Goal: Use online tool/utility: Utilize a website feature to perform a specific function

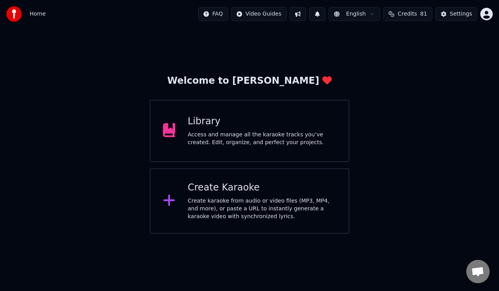
click at [205, 201] on div "Create karaoke from audio or video files (MP3, MP4, and more), or paste a URL t…" at bounding box center [262, 208] width 148 height 23
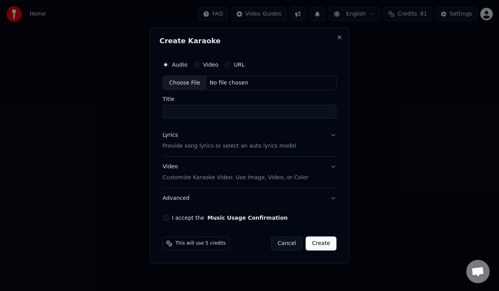
click at [183, 81] on div "Choose File" at bounding box center [185, 83] width 44 height 14
type input "**********"
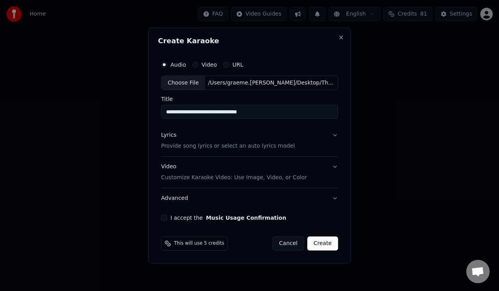
click at [184, 147] on p "Provide song lyrics or select an auto lyrics model" at bounding box center [228, 147] width 134 height 8
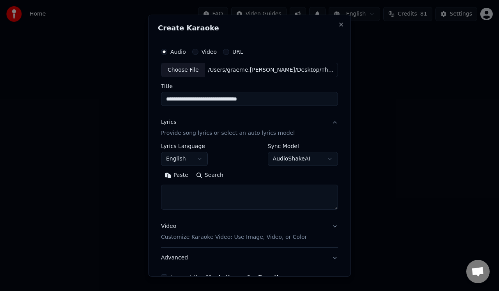
click at [173, 186] on textarea at bounding box center [249, 197] width 177 height 25
paste textarea "**********"
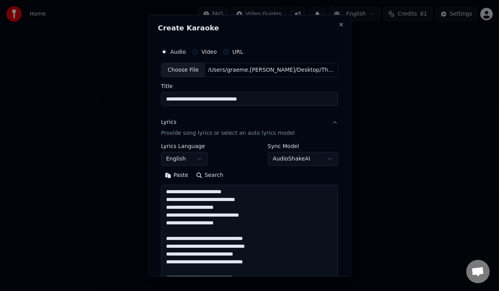
scroll to position [328, 0]
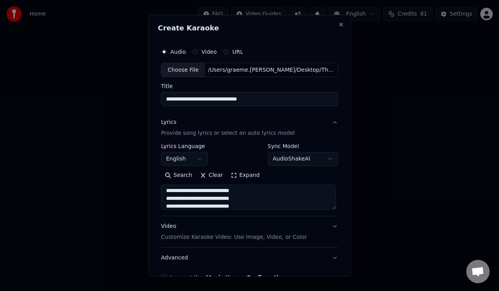
type textarea "**********"
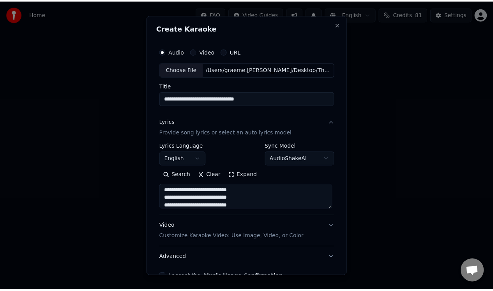
scroll to position [46, 0]
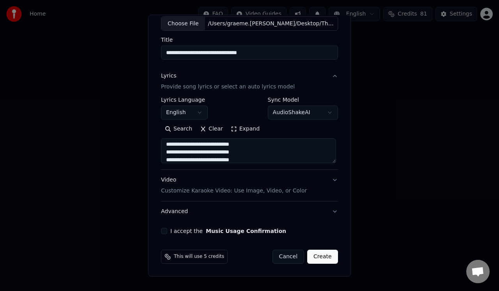
click at [163, 231] on button "I accept the Music Usage Confirmation" at bounding box center [164, 231] width 6 height 6
click at [317, 255] on button "Create" at bounding box center [322, 257] width 31 height 14
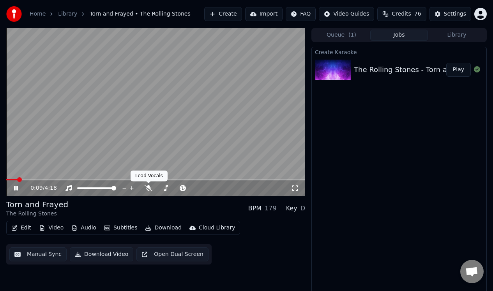
click at [144, 187] on div "0:09 / 4:18" at bounding box center [160, 188] width 261 height 8
click at [146, 186] on icon at bounding box center [149, 188] width 8 height 6
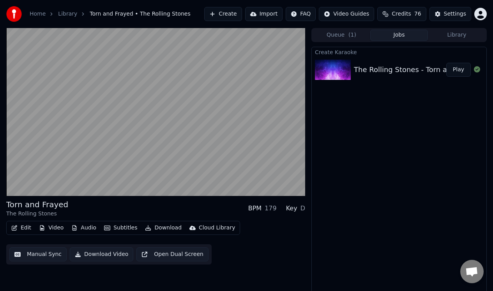
scroll to position [3, 0]
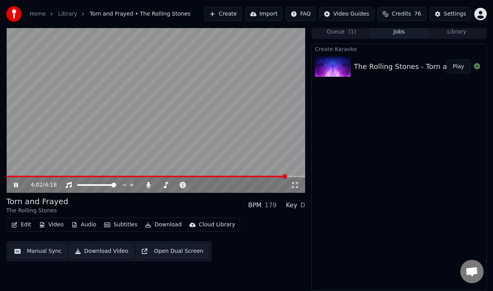
click at [15, 185] on icon at bounding box center [16, 185] width 4 height 5
click at [48, 251] on button "Manual Sync" at bounding box center [37, 251] width 57 height 14
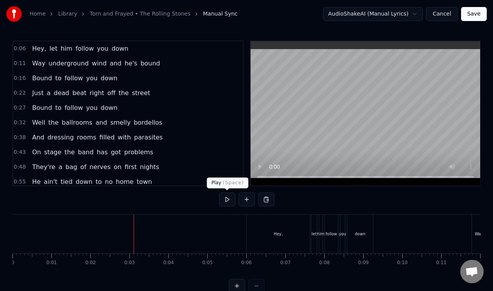
click at [229, 201] on button at bounding box center [227, 199] width 16 height 14
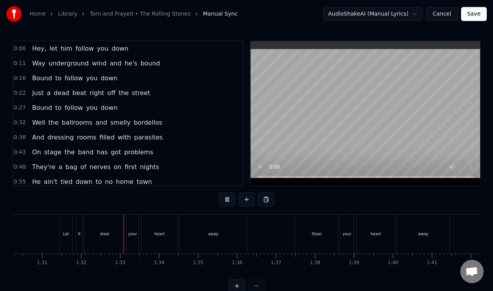
scroll to position [0, 3560]
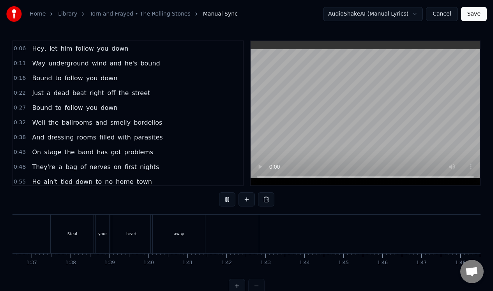
click at [226, 202] on button at bounding box center [227, 199] width 16 height 14
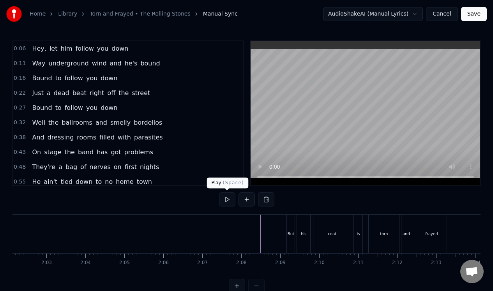
click at [228, 200] on button at bounding box center [227, 199] width 16 height 14
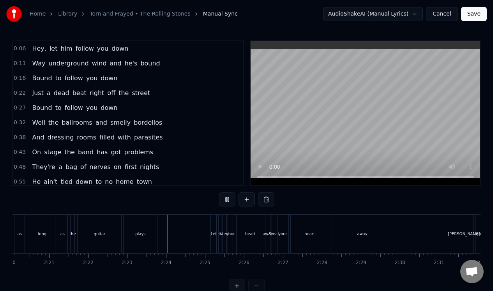
scroll to position [0, 5546]
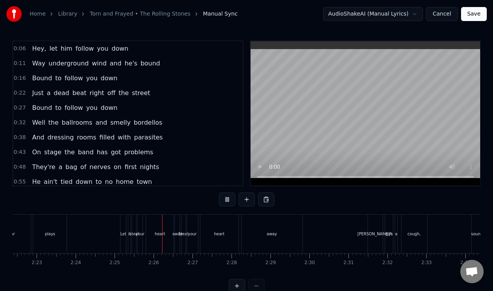
click at [228, 201] on button at bounding box center [227, 199] width 16 height 14
click at [123, 236] on div "Let" at bounding box center [123, 234] width 6 height 6
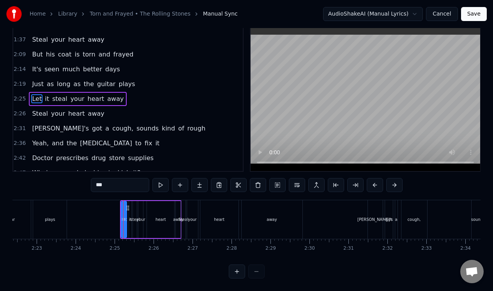
scroll to position [20, 0]
click at [236, 270] on button at bounding box center [237, 271] width 16 height 14
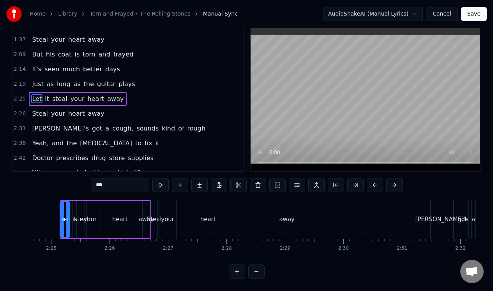
scroll to position [0, 8445]
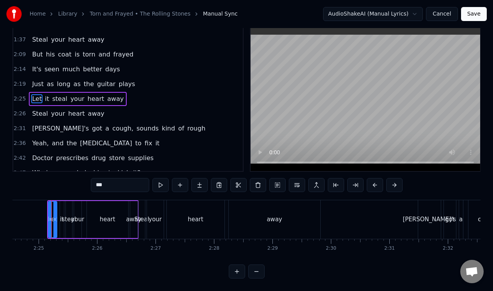
click at [237, 272] on button at bounding box center [237, 271] width 16 height 14
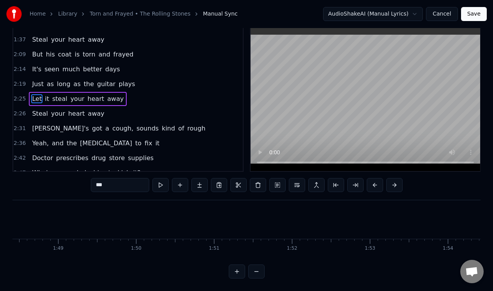
scroll to position [0, 11274]
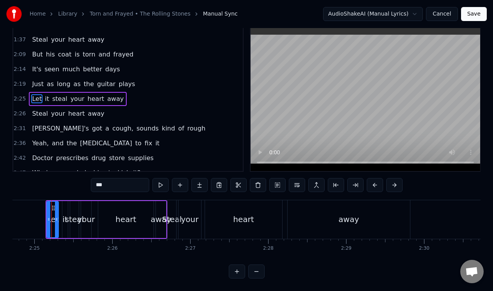
click at [237, 272] on button at bounding box center [237, 271] width 16 height 14
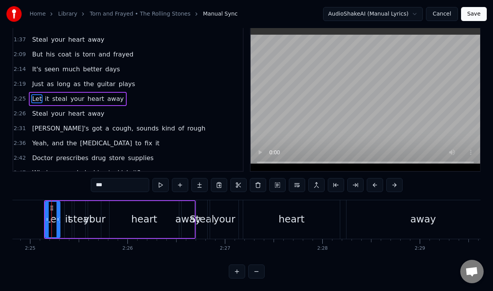
click at [237, 272] on button at bounding box center [237, 271] width 16 height 14
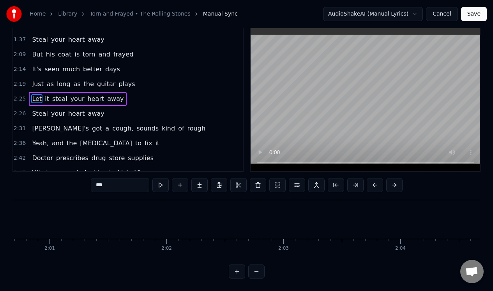
scroll to position [0, 16930]
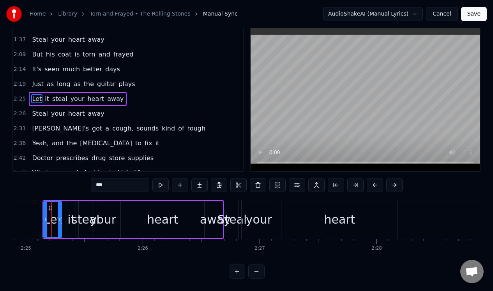
click at [237, 272] on button at bounding box center [237, 271] width 16 height 14
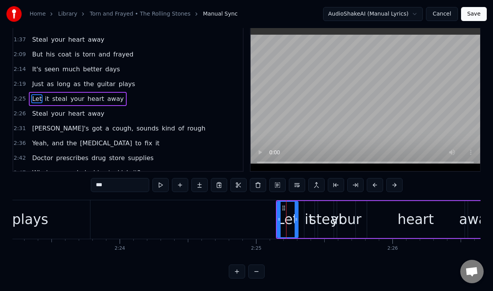
scroll to position [0, 19479]
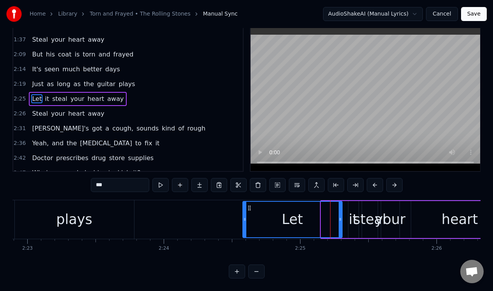
drag, startPoint x: 322, startPoint y: 204, endPoint x: 243, endPoint y: 215, distance: 79.0
click at [243, 215] on div at bounding box center [244, 219] width 3 height 35
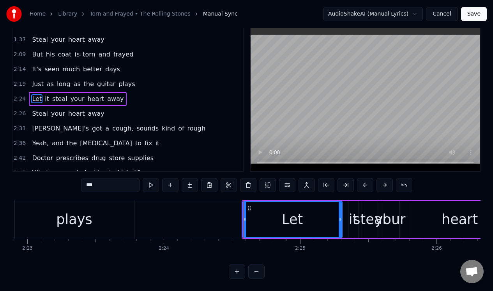
scroll to position [0, 0]
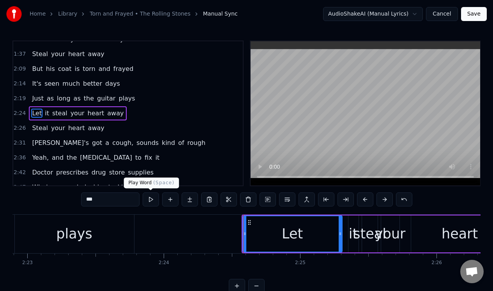
click at [152, 200] on button at bounding box center [151, 199] width 16 height 14
click at [350, 227] on div "it" at bounding box center [353, 234] width 9 height 21
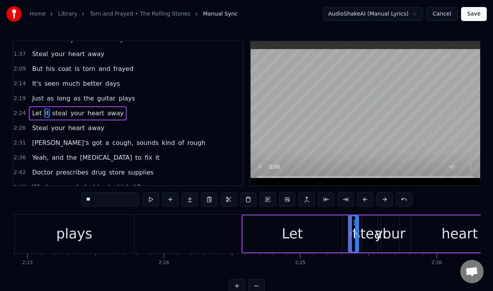
click at [332, 234] on div "Let" at bounding box center [292, 233] width 99 height 37
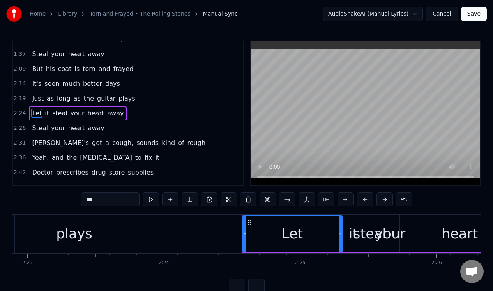
click at [332, 234] on div "Let" at bounding box center [292, 233] width 99 height 35
drag, startPoint x: 340, startPoint y: 229, endPoint x: 301, endPoint y: 233, distance: 39.5
click at [300, 233] on div at bounding box center [299, 233] width 3 height 35
click at [353, 227] on div "it" at bounding box center [353, 234] width 9 height 21
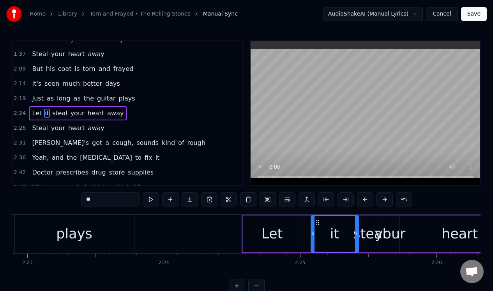
drag, startPoint x: 350, startPoint y: 227, endPoint x: 312, endPoint y: 233, distance: 37.8
click at [312, 233] on div at bounding box center [312, 233] width 3 height 35
click at [152, 201] on button at bounding box center [151, 199] width 16 height 14
click at [152, 200] on button at bounding box center [151, 199] width 16 height 14
drag, startPoint x: 355, startPoint y: 232, endPoint x: 337, endPoint y: 234, distance: 18.4
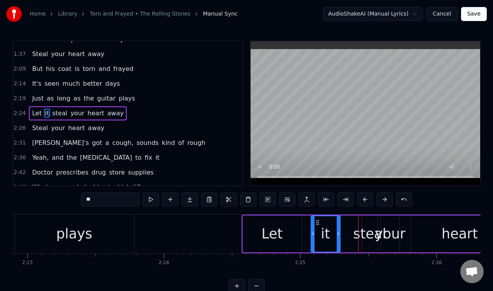
click at [337, 234] on icon at bounding box center [338, 234] width 3 height 6
click at [370, 224] on div "steal" at bounding box center [369, 234] width 33 height 21
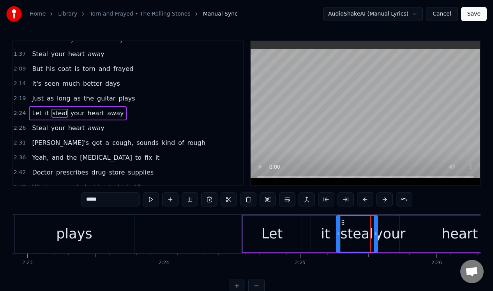
drag, startPoint x: 362, startPoint y: 227, endPoint x: 337, endPoint y: 230, distance: 25.9
click at [337, 230] on div at bounding box center [338, 233] width 3 height 35
click at [389, 227] on div "your" at bounding box center [390, 234] width 31 height 21
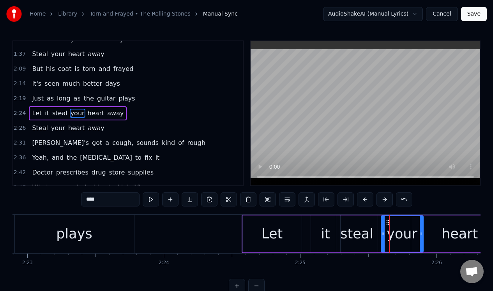
drag, startPoint x: 397, startPoint y: 224, endPoint x: 421, endPoint y: 224, distance: 24.2
click at [421, 224] on div at bounding box center [420, 233] width 3 height 35
drag, startPoint x: 381, startPoint y: 233, endPoint x: 398, endPoint y: 230, distance: 17.7
click at [399, 231] on icon at bounding box center [400, 234] width 3 height 6
click at [364, 229] on div "steal" at bounding box center [356, 234] width 33 height 21
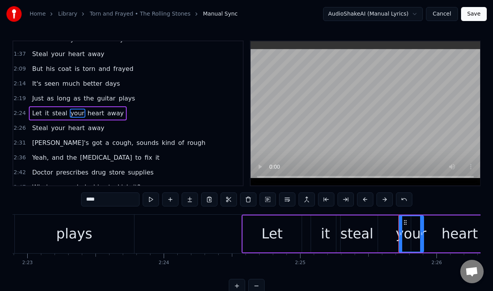
type input "*****"
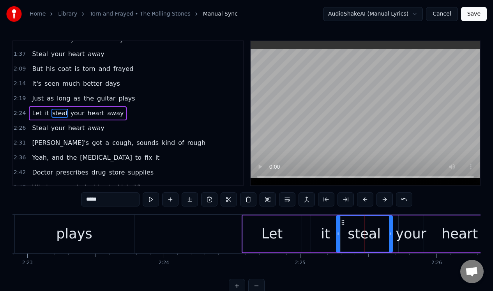
drag, startPoint x: 376, startPoint y: 227, endPoint x: 391, endPoint y: 226, distance: 14.8
click at [391, 226] on div at bounding box center [390, 233] width 3 height 35
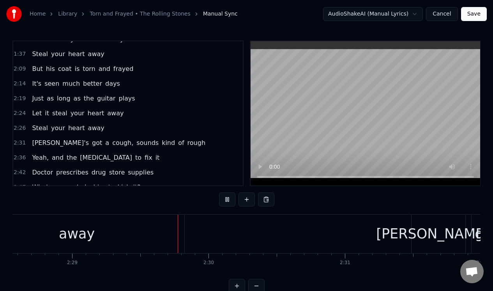
scroll to position [0, 20299]
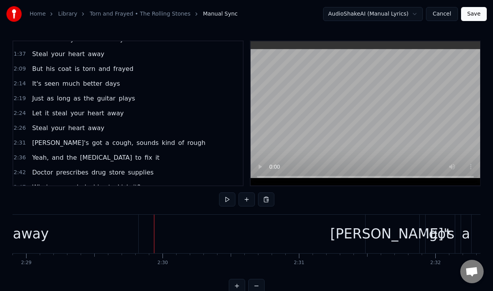
click at [75, 236] on div "away" at bounding box center [31, 234] width 215 height 39
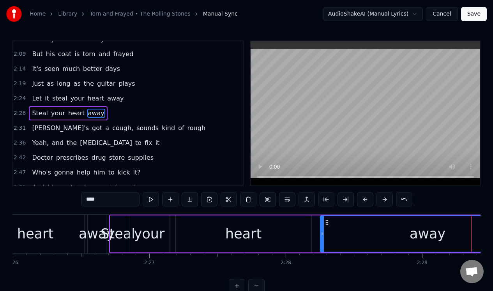
scroll to position [0, 19815]
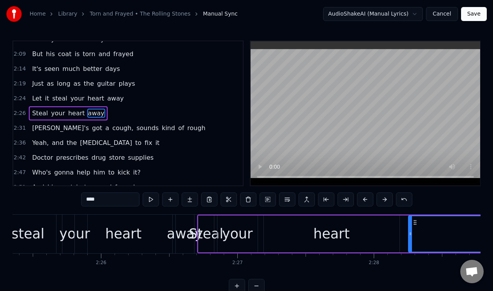
click at [129, 117] on div "2:26 Steal your heart away" at bounding box center [127, 113] width 229 height 15
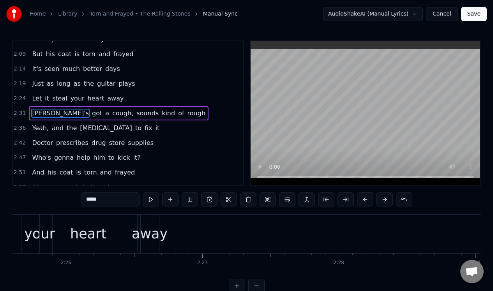
scroll to position [0, 19865]
click at [139, 225] on div "away" at bounding box center [135, 234] width 36 height 21
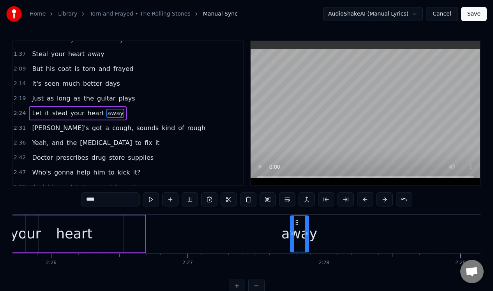
drag, startPoint x: 132, startPoint y: 222, endPoint x: 295, endPoint y: 223, distance: 163.6
click at [295, 223] on icon at bounding box center [297, 222] width 6 height 6
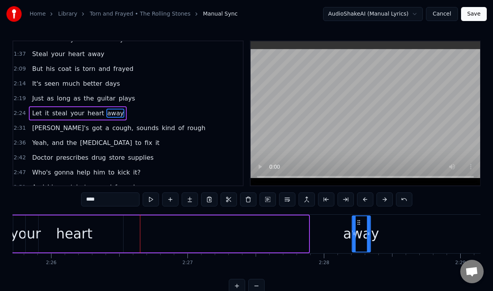
drag, startPoint x: 296, startPoint y: 221, endPoint x: 357, endPoint y: 217, distance: 60.9
click at [357, 217] on div "away" at bounding box center [361, 233] width 18 height 35
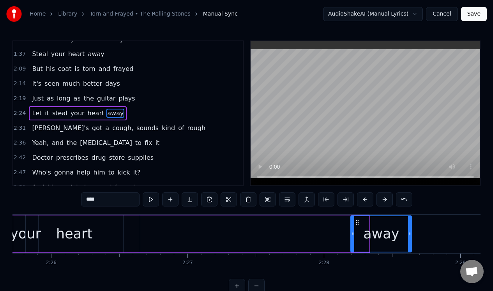
drag, startPoint x: 368, startPoint y: 222, endPoint x: 410, endPoint y: 222, distance: 42.5
click at [410, 222] on div at bounding box center [409, 233] width 3 height 35
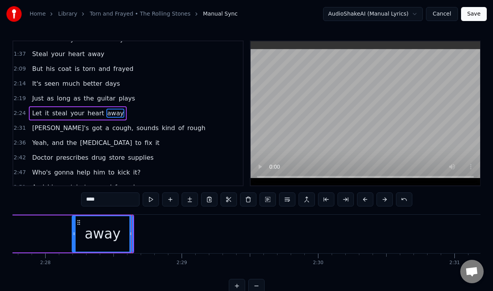
scroll to position [0, 20114]
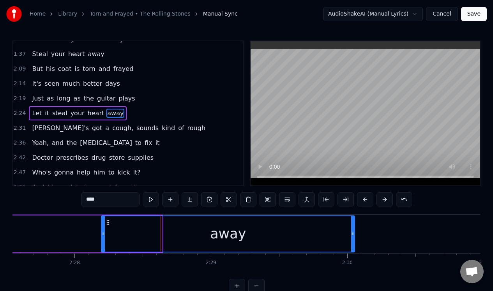
drag, startPoint x: 161, startPoint y: 241, endPoint x: 354, endPoint y: 227, distance: 193.3
click at [354, 227] on div at bounding box center [352, 233] width 3 height 35
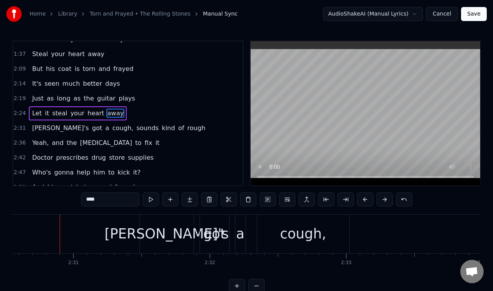
scroll to position [0, 20532]
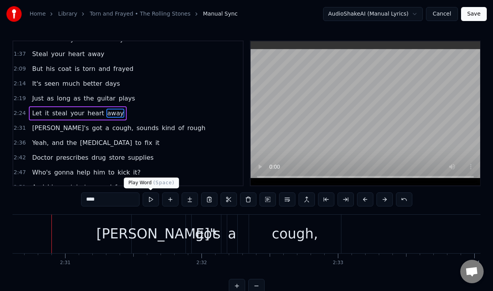
click at [151, 197] on button at bounding box center [151, 199] width 16 height 14
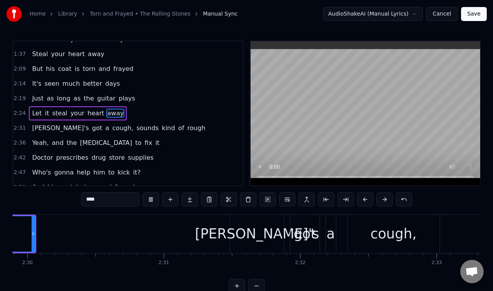
click at [151, 197] on button at bounding box center [151, 199] width 16 height 14
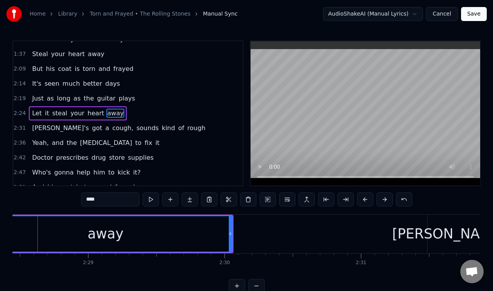
scroll to position [0, 20223]
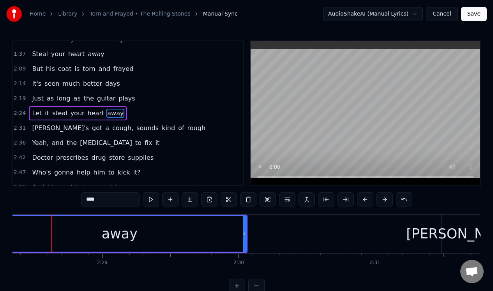
click at [150, 197] on button at bounding box center [151, 199] width 16 height 14
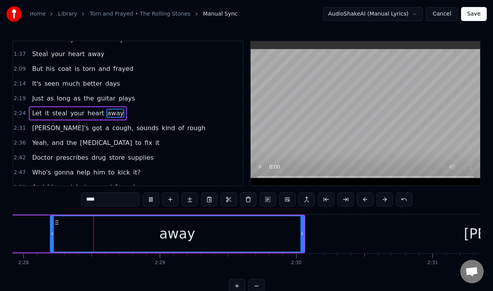
scroll to position [0, 20163]
click at [150, 197] on button at bounding box center [151, 199] width 16 height 14
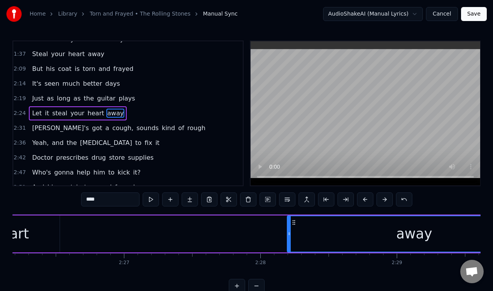
scroll to position [0, 19855]
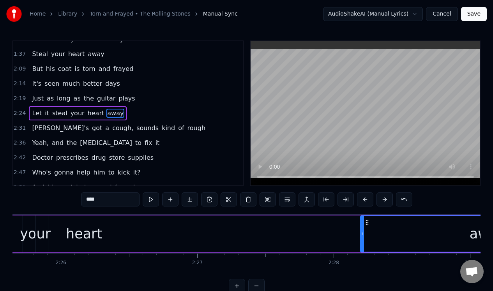
click at [102, 231] on div "heart" at bounding box center [83, 233] width 97 height 37
type input "*****"
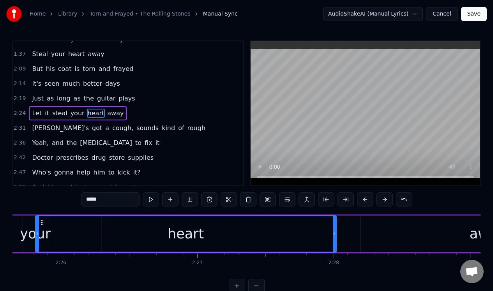
drag, startPoint x: 131, startPoint y: 228, endPoint x: 335, endPoint y: 219, distance: 203.9
click at [335, 220] on div at bounding box center [334, 233] width 3 height 35
click at [335, 222] on div at bounding box center [335, 234] width 0 height 39
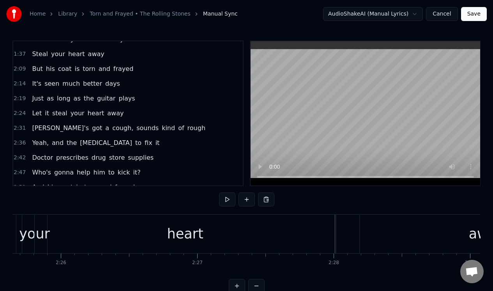
click at [327, 227] on div "heart" at bounding box center [185, 234] width 301 height 39
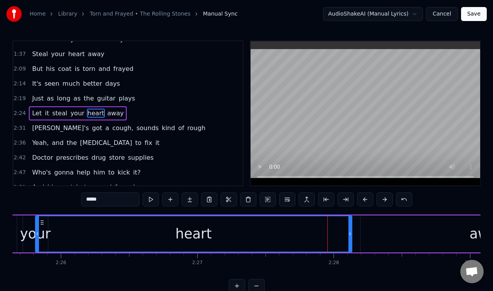
drag, startPoint x: 335, startPoint y: 226, endPoint x: 350, endPoint y: 225, distance: 15.3
click at [350, 225] on div at bounding box center [349, 233] width 3 height 35
click at [150, 197] on button at bounding box center [151, 199] width 16 height 14
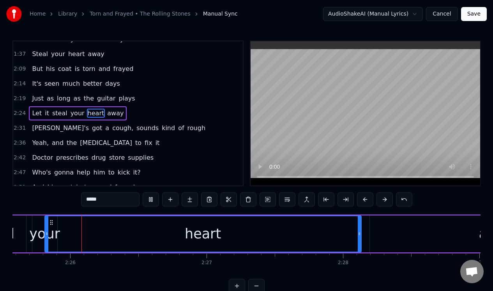
scroll to position [0, 19838]
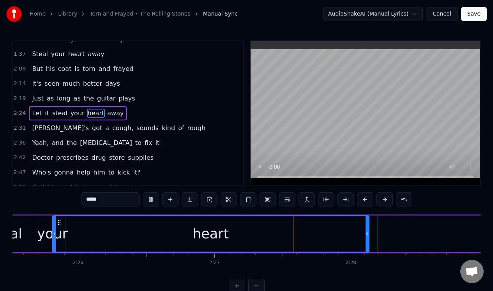
click at [153, 199] on button at bounding box center [151, 199] width 16 height 14
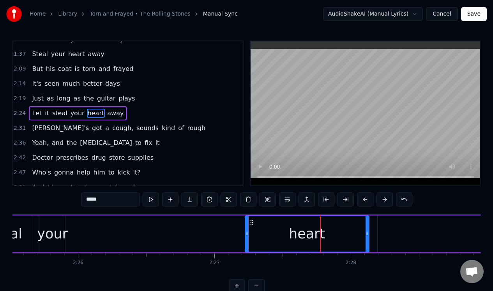
drag, startPoint x: 55, startPoint y: 246, endPoint x: 247, endPoint y: 235, distance: 192.7
click at [247, 235] on div at bounding box center [246, 233] width 3 height 35
click at [52, 224] on div "your" at bounding box center [52, 234] width 31 height 21
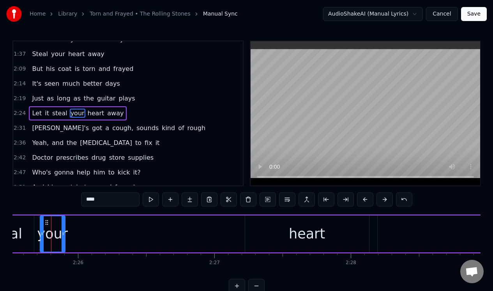
scroll to position [0, 19837]
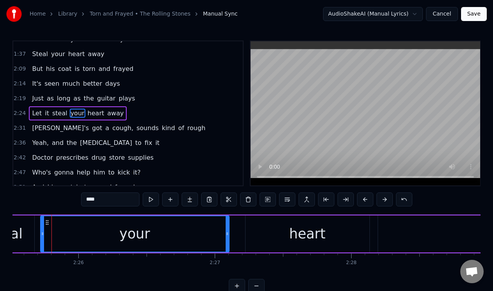
drag, startPoint x: 62, startPoint y: 228, endPoint x: 226, endPoint y: 224, distance: 163.6
click at [226, 224] on div at bounding box center [227, 233] width 3 height 35
drag, startPoint x: 228, startPoint y: 224, endPoint x: 241, endPoint y: 222, distance: 13.0
click at [241, 225] on div at bounding box center [239, 233] width 3 height 35
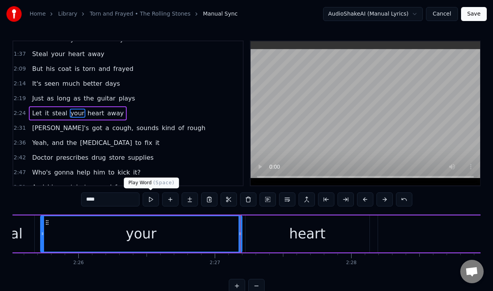
click at [151, 201] on button at bounding box center [151, 199] width 16 height 14
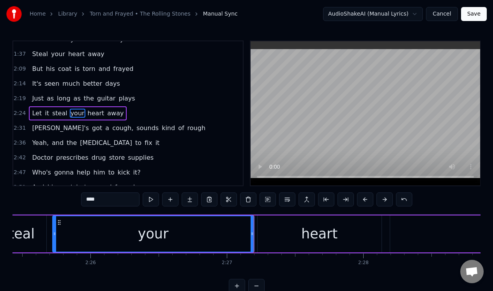
drag, startPoint x: 52, startPoint y: 241, endPoint x: 80, endPoint y: 233, distance: 29.1
click at [80, 233] on div "your" at bounding box center [153, 233] width 202 height 37
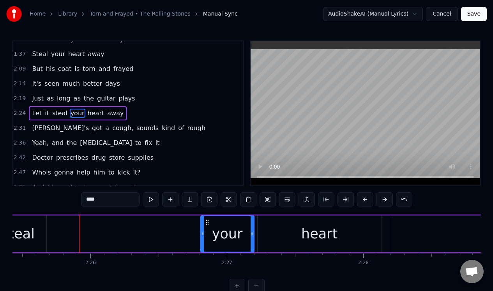
drag, startPoint x: 55, startPoint y: 240, endPoint x: 203, endPoint y: 237, distance: 148.8
click at [203, 240] on div at bounding box center [202, 233] width 3 height 35
click at [37, 227] on div "steal" at bounding box center [18, 233] width 56 height 37
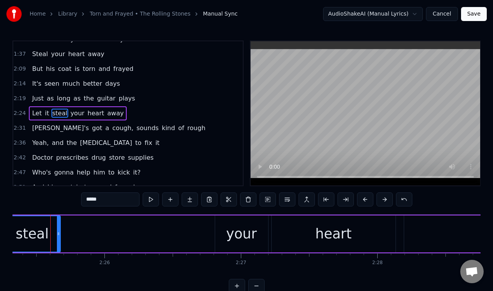
scroll to position [0, 19810]
click at [44, 227] on div "steal" at bounding box center [33, 234] width 33 height 21
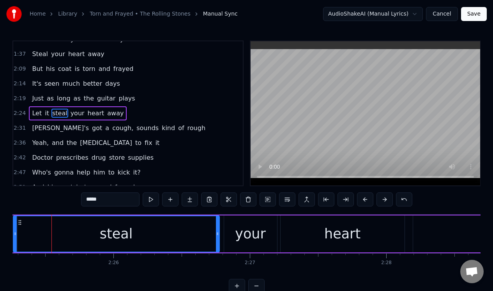
drag, startPoint x: 68, startPoint y: 224, endPoint x: 218, endPoint y: 227, distance: 150.0
click at [218, 227] on div at bounding box center [217, 233] width 3 height 35
click at [150, 199] on button at bounding box center [151, 199] width 16 height 14
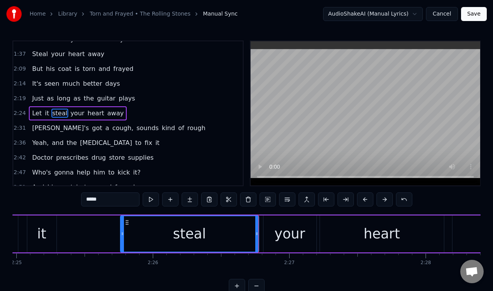
drag, startPoint x: 55, startPoint y: 244, endPoint x: 123, endPoint y: 241, distance: 67.8
click at [123, 243] on div at bounding box center [122, 233] width 3 height 35
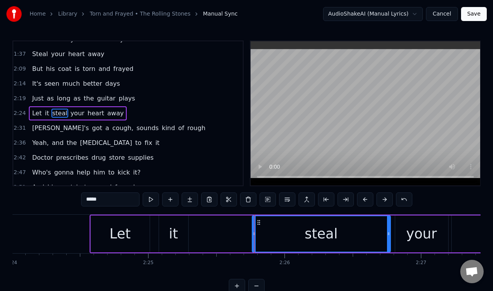
scroll to position [0, 19617]
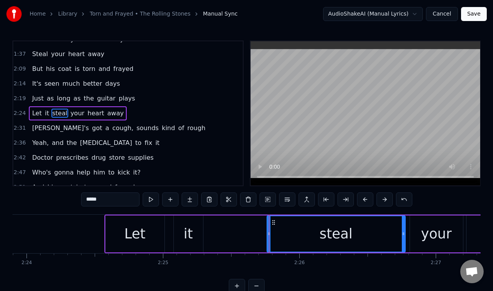
click at [189, 238] on div "it" at bounding box center [187, 234] width 9 height 21
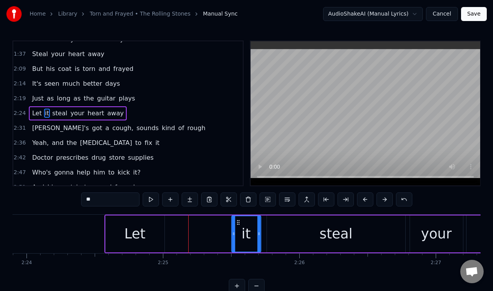
drag, startPoint x: 180, startPoint y: 221, endPoint x: 237, endPoint y: 225, distance: 57.8
click at [237, 225] on div "it" at bounding box center [246, 233] width 28 height 35
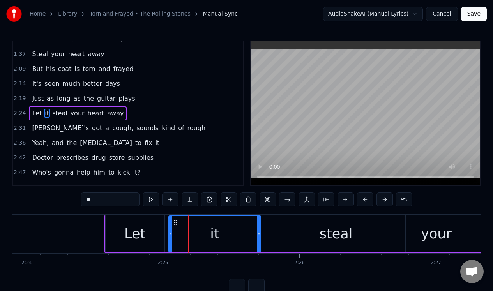
drag, startPoint x: 233, startPoint y: 228, endPoint x: 170, endPoint y: 228, distance: 62.7
click at [170, 228] on div at bounding box center [170, 233] width 3 height 35
click at [152, 201] on button at bounding box center [151, 199] width 16 height 14
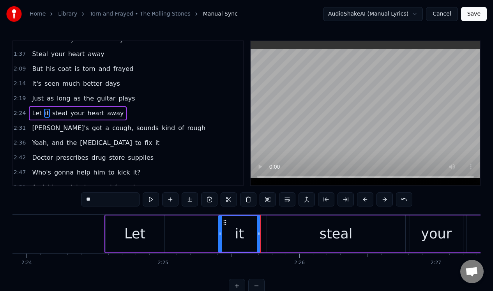
drag, startPoint x: 171, startPoint y: 233, endPoint x: 221, endPoint y: 229, distance: 50.8
click at [220, 232] on icon at bounding box center [220, 234] width 3 height 6
click at [157, 225] on div "Let" at bounding box center [135, 233] width 59 height 37
type input "***"
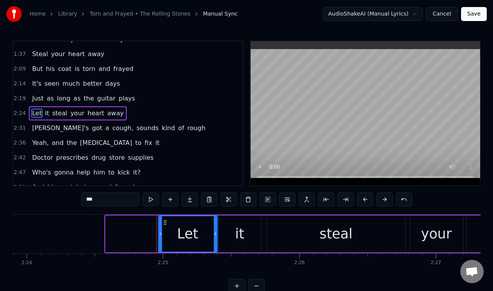
drag, startPoint x: 113, startPoint y: 221, endPoint x: 165, endPoint y: 221, distance: 52.6
click at [165, 221] on icon at bounding box center [165, 222] width 6 height 6
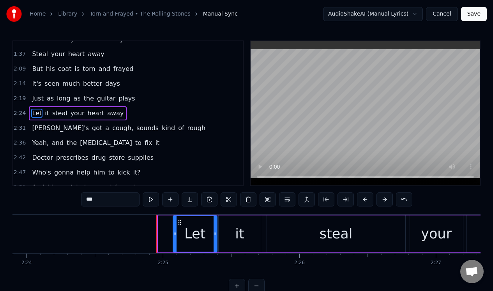
drag, startPoint x: 160, startPoint y: 228, endPoint x: 174, endPoint y: 229, distance: 14.4
click at [174, 229] on div at bounding box center [174, 233] width 3 height 35
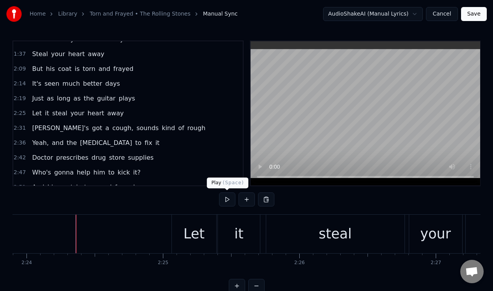
click at [228, 199] on button at bounding box center [227, 199] width 16 height 14
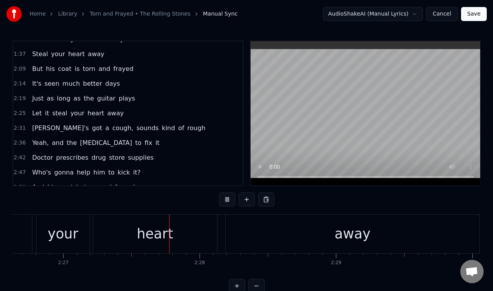
scroll to position [0, 20011]
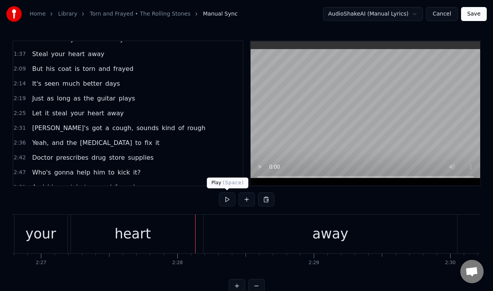
click at [227, 199] on button at bounding box center [227, 199] width 16 height 14
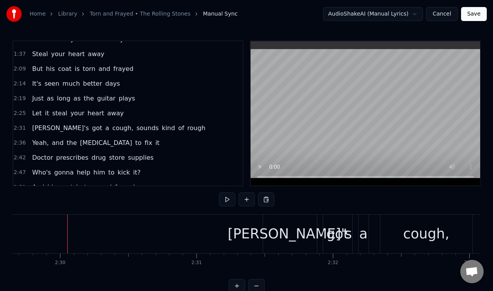
scroll to position [0, 20417]
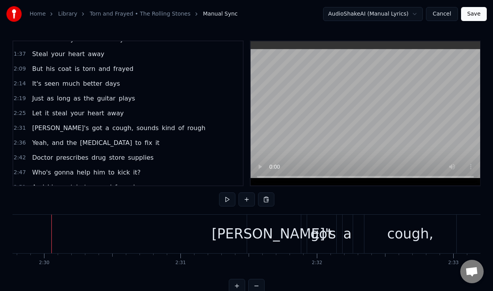
click at [227, 199] on button at bounding box center [227, 199] width 16 height 14
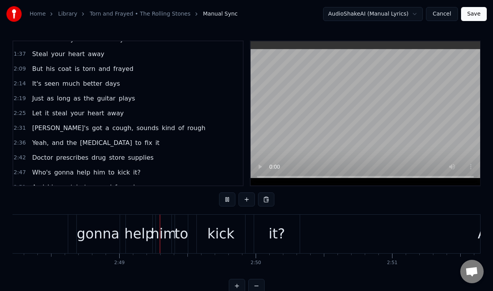
scroll to position [0, 22936]
click at [227, 199] on button at bounding box center [227, 199] width 16 height 14
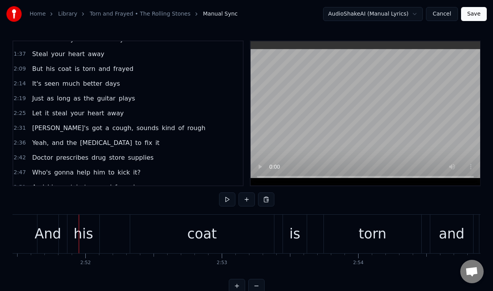
scroll to position [0, 23394]
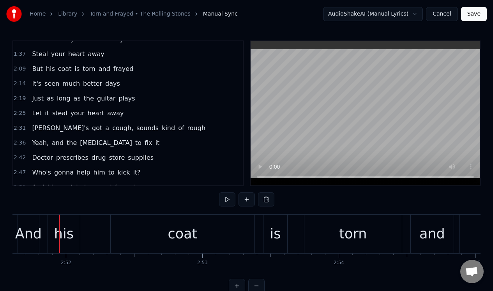
click at [476, 15] on button "Save" at bounding box center [474, 14] width 26 height 14
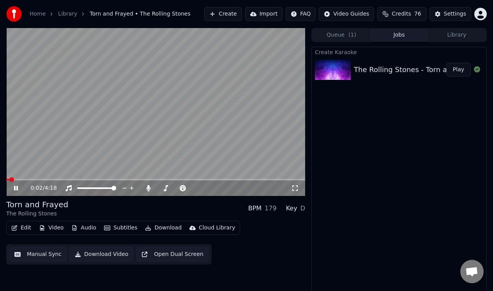
click at [15, 187] on icon at bounding box center [16, 188] width 4 height 5
